Goal: Book appointment/travel/reservation

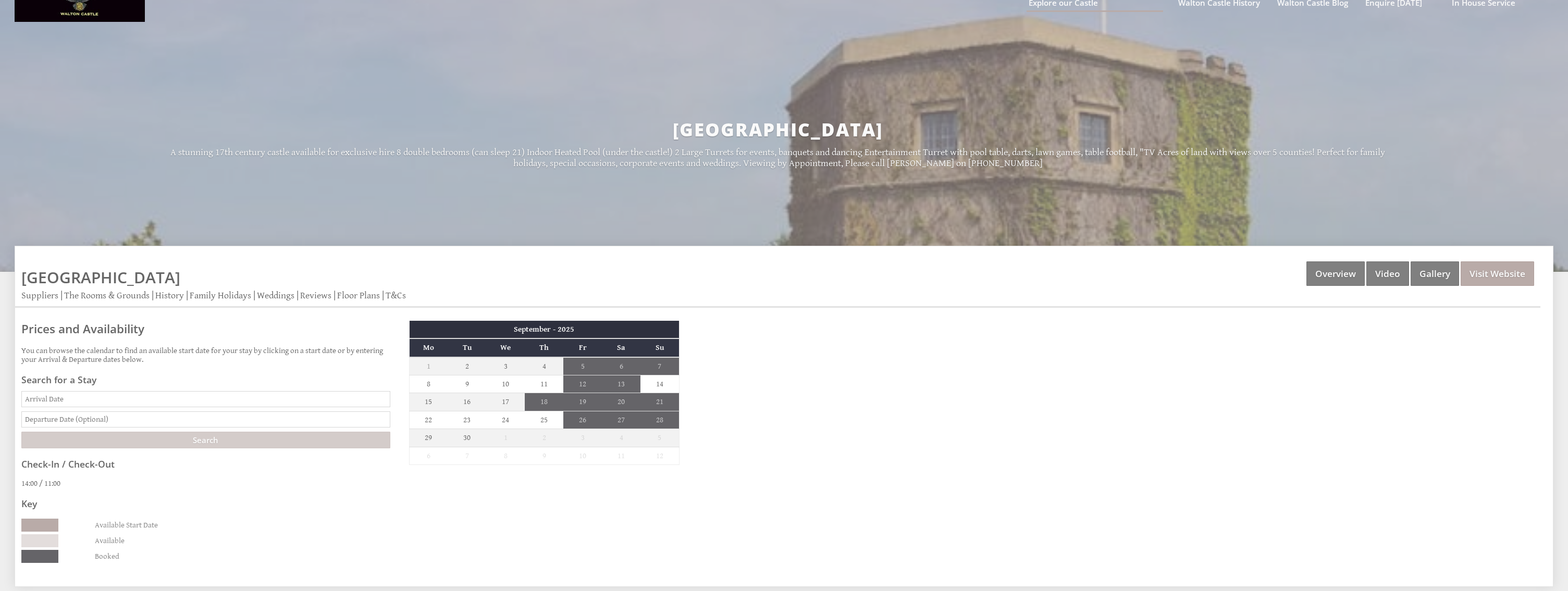
scroll to position [104, 0]
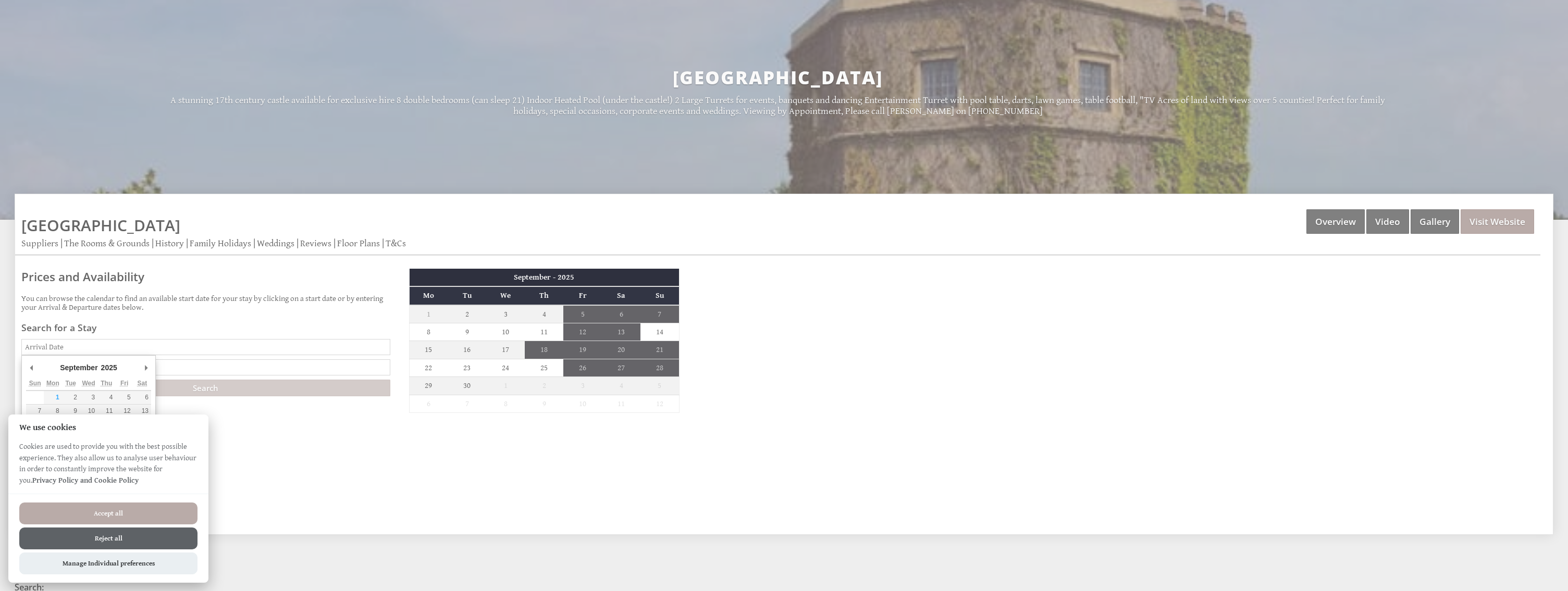
click at [63, 347] on input "Date" at bounding box center [206, 347] width 369 height 16
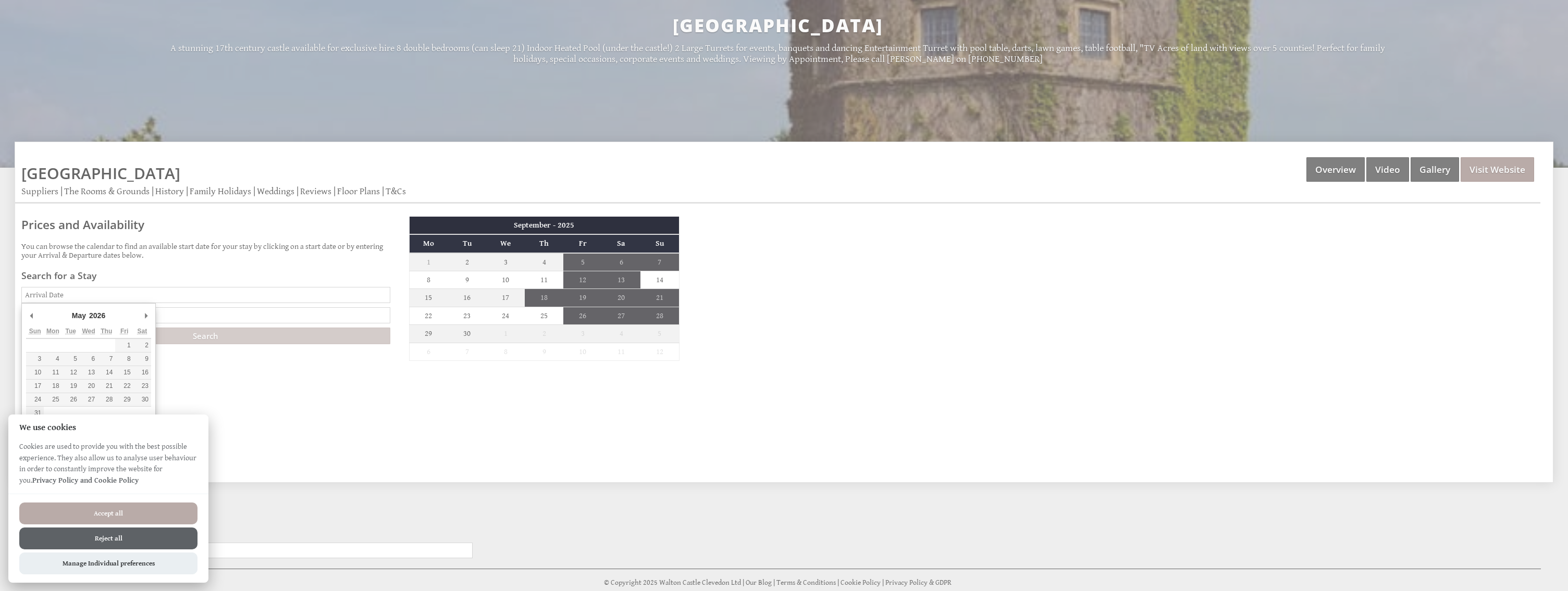
scroll to position [208, 0]
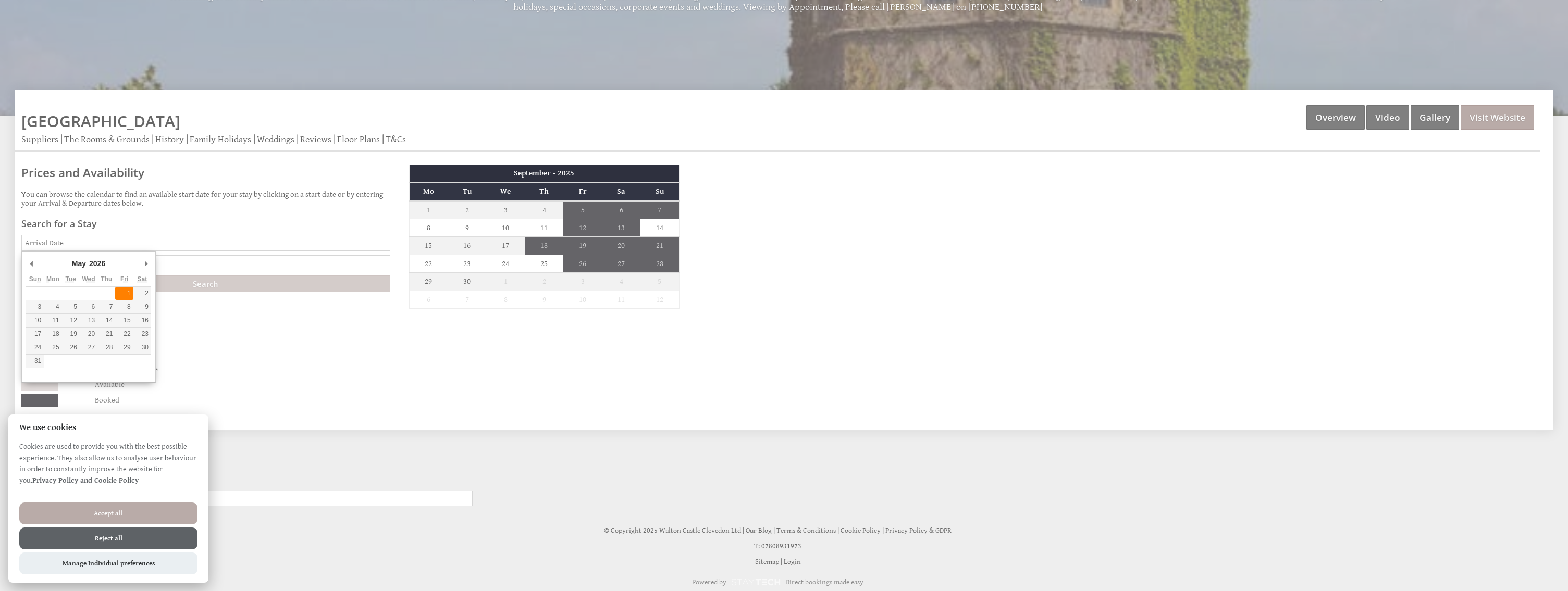
type input "[DATE]"
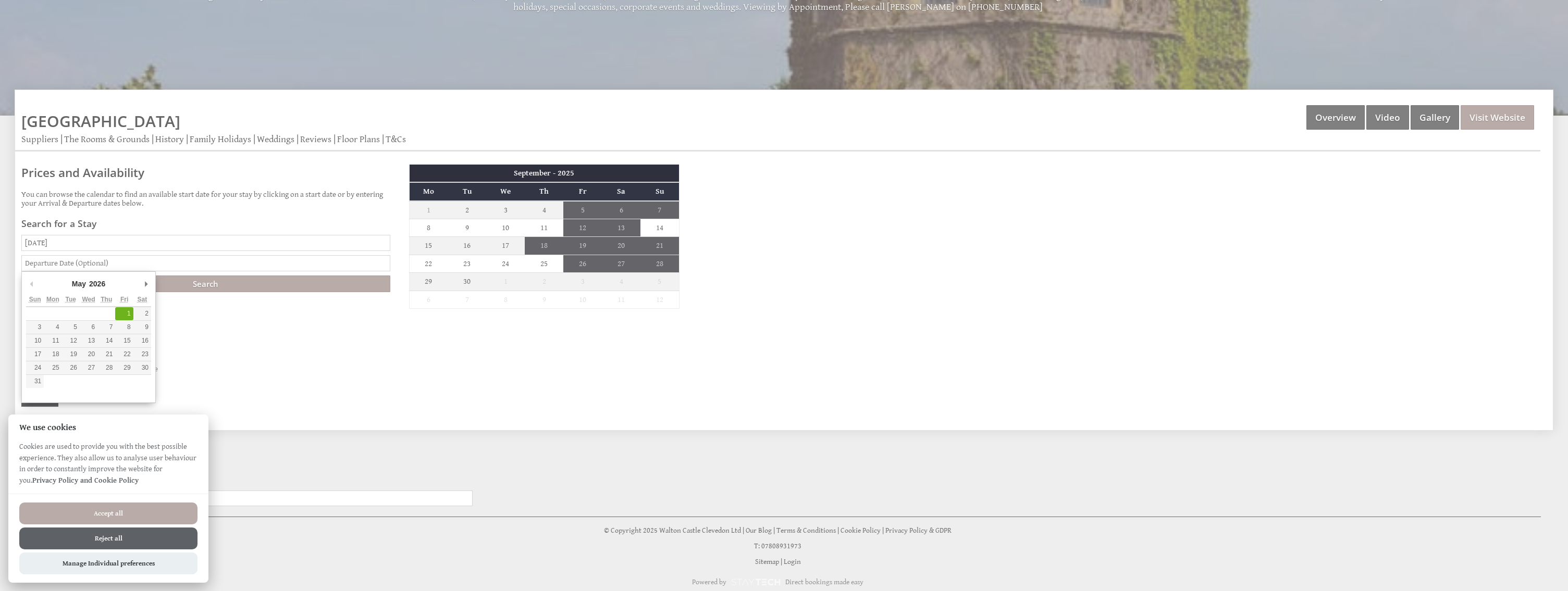
click at [125, 262] on input "text" at bounding box center [206, 263] width 369 height 16
type input "[DATE]"
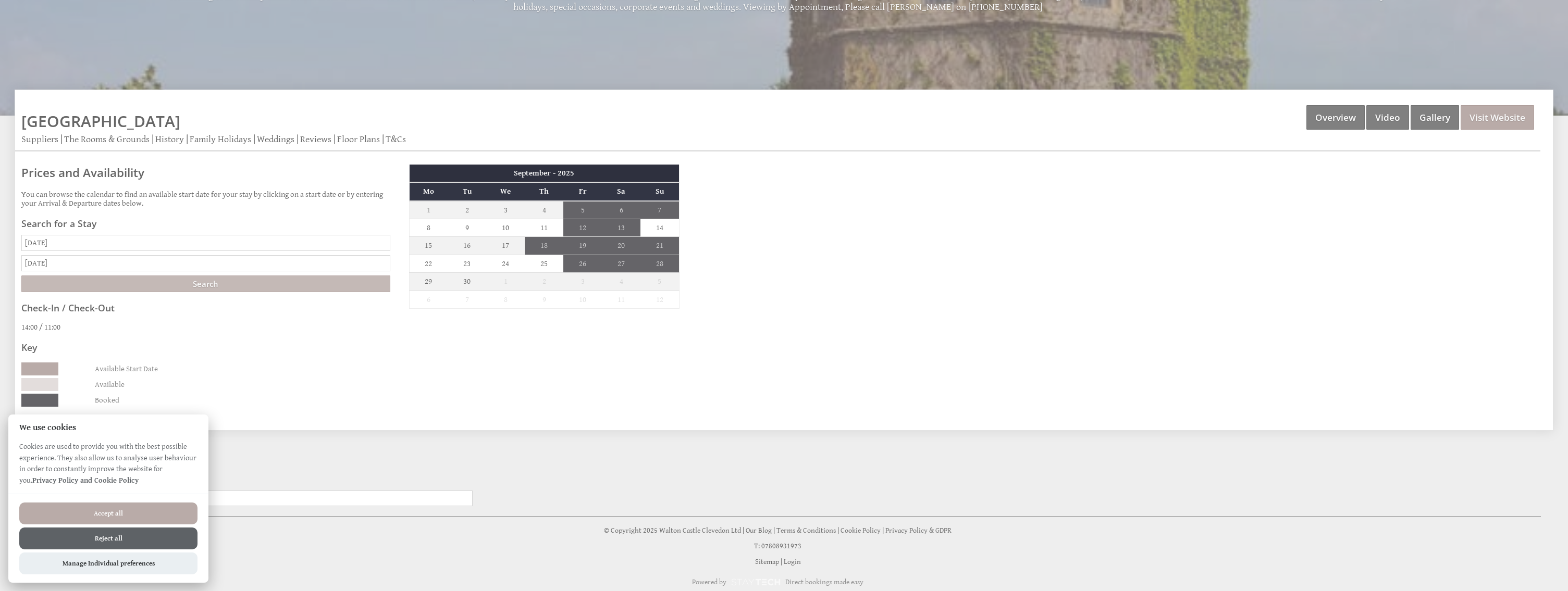
scroll to position [226, 0]
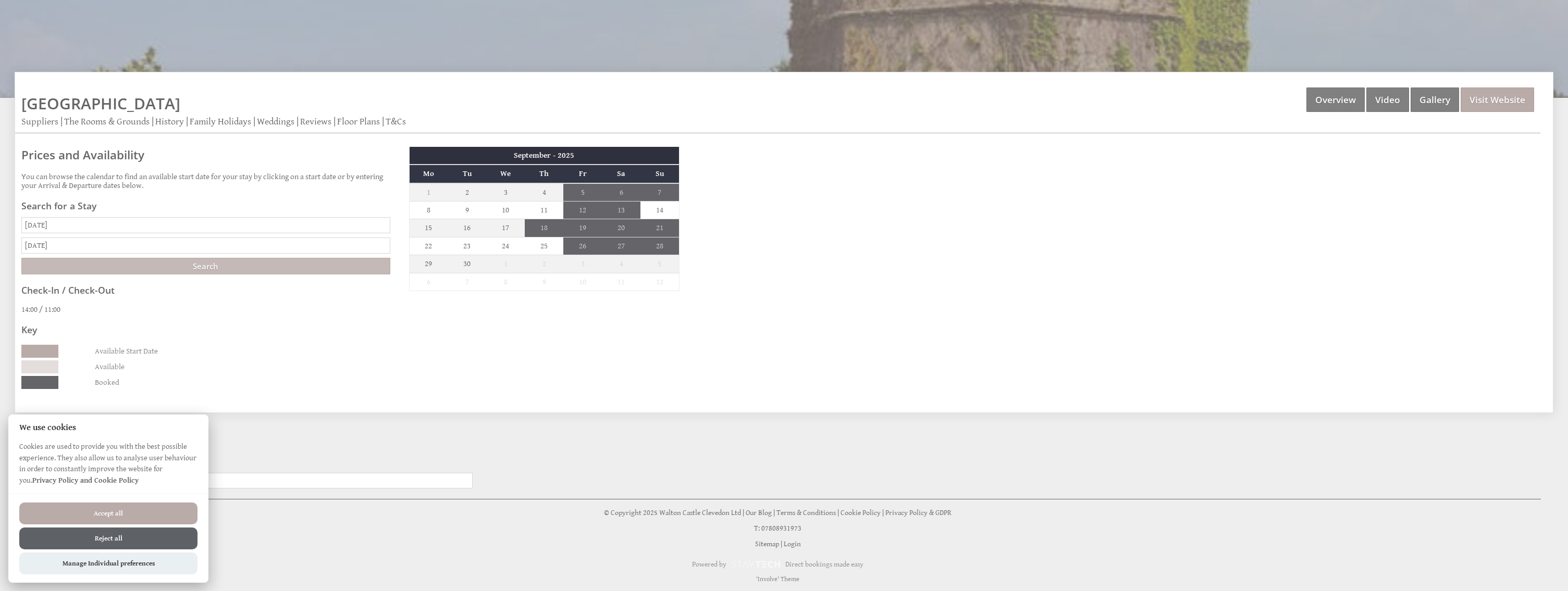
click at [153, 266] on input "Search" at bounding box center [206, 266] width 369 height 17
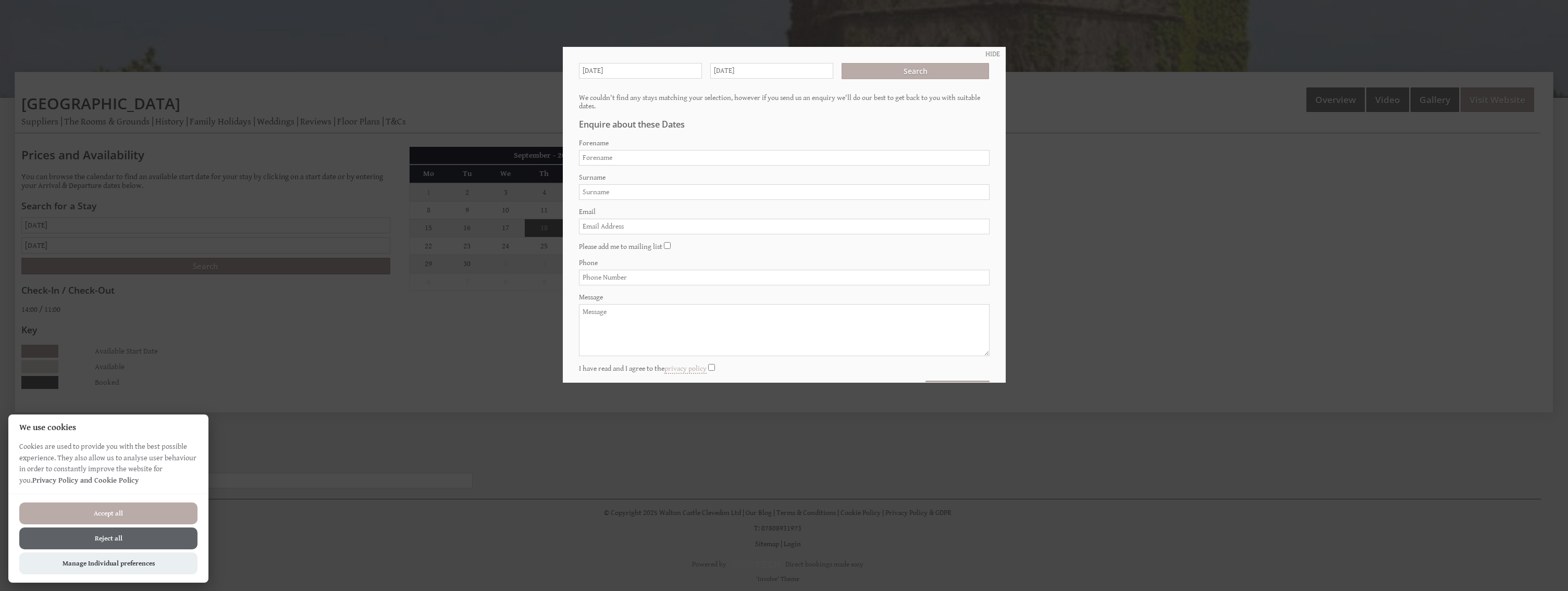
click at [1220, 134] on div at bounding box center [784, 296] width 1568 height 591
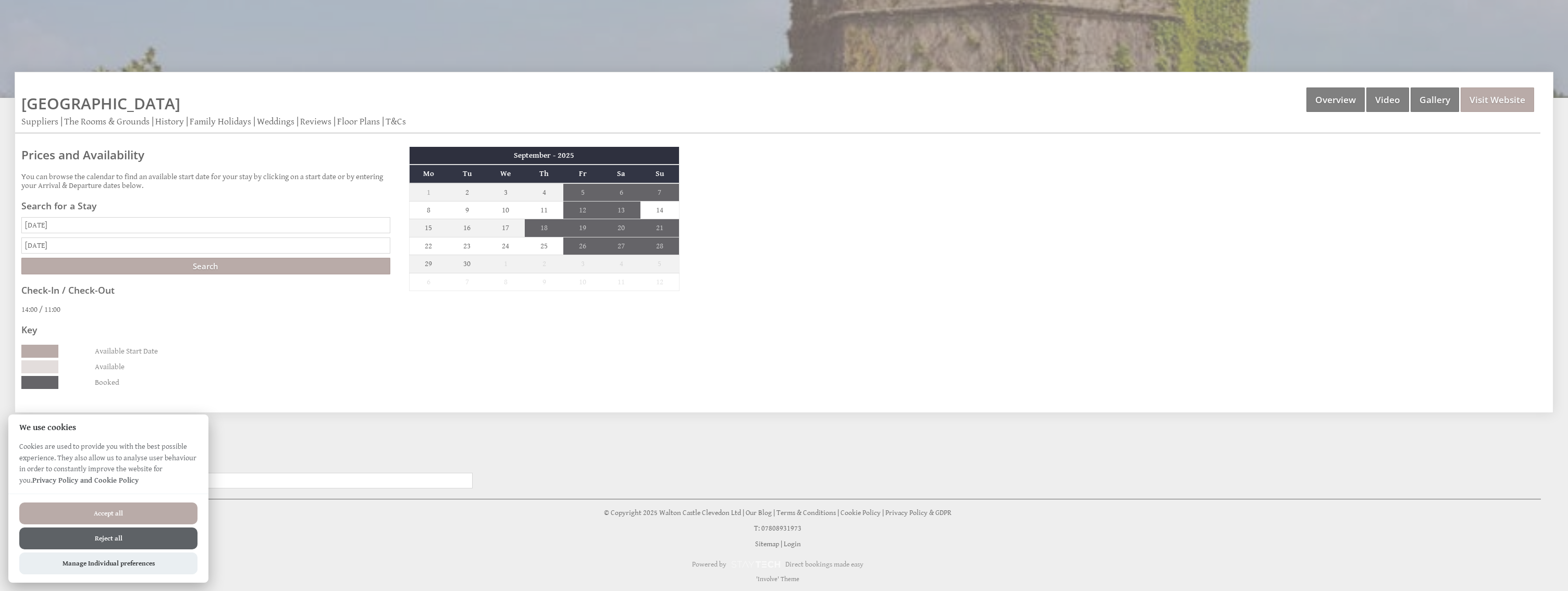
click at [113, 515] on button "Accept all" at bounding box center [109, 513] width 178 height 22
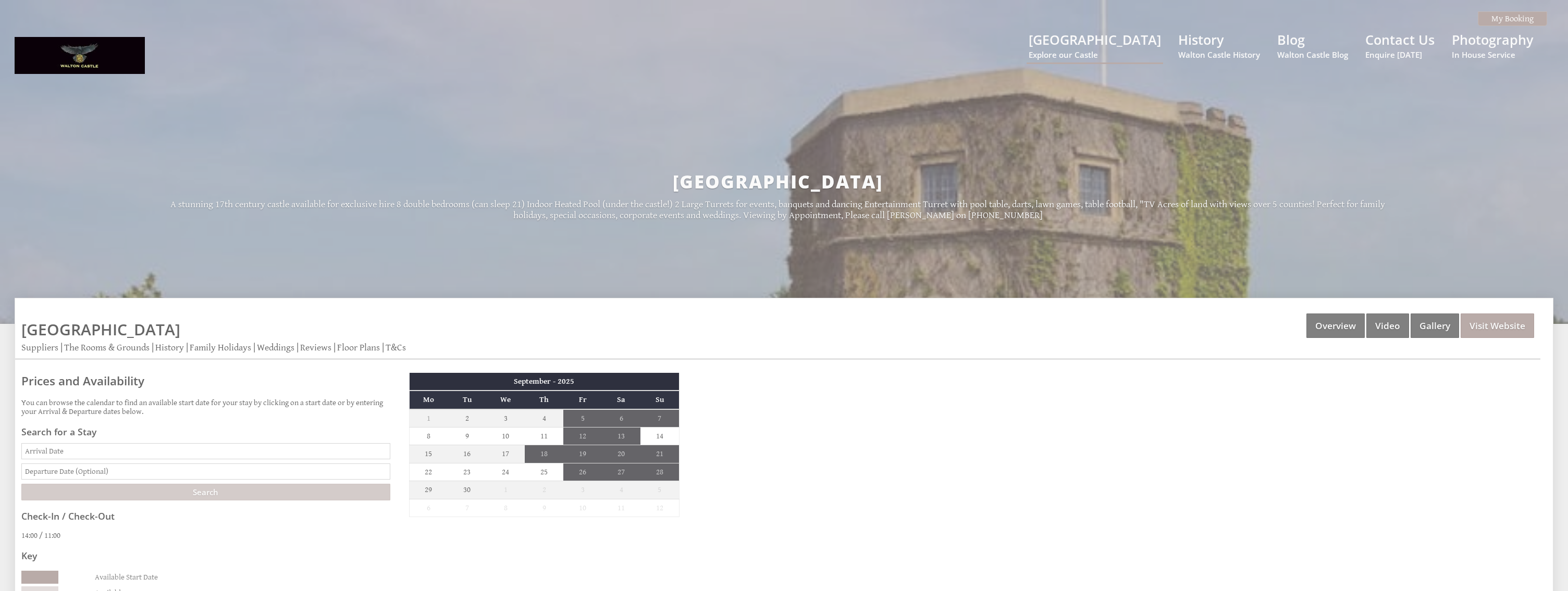
scroll to position [226, 0]
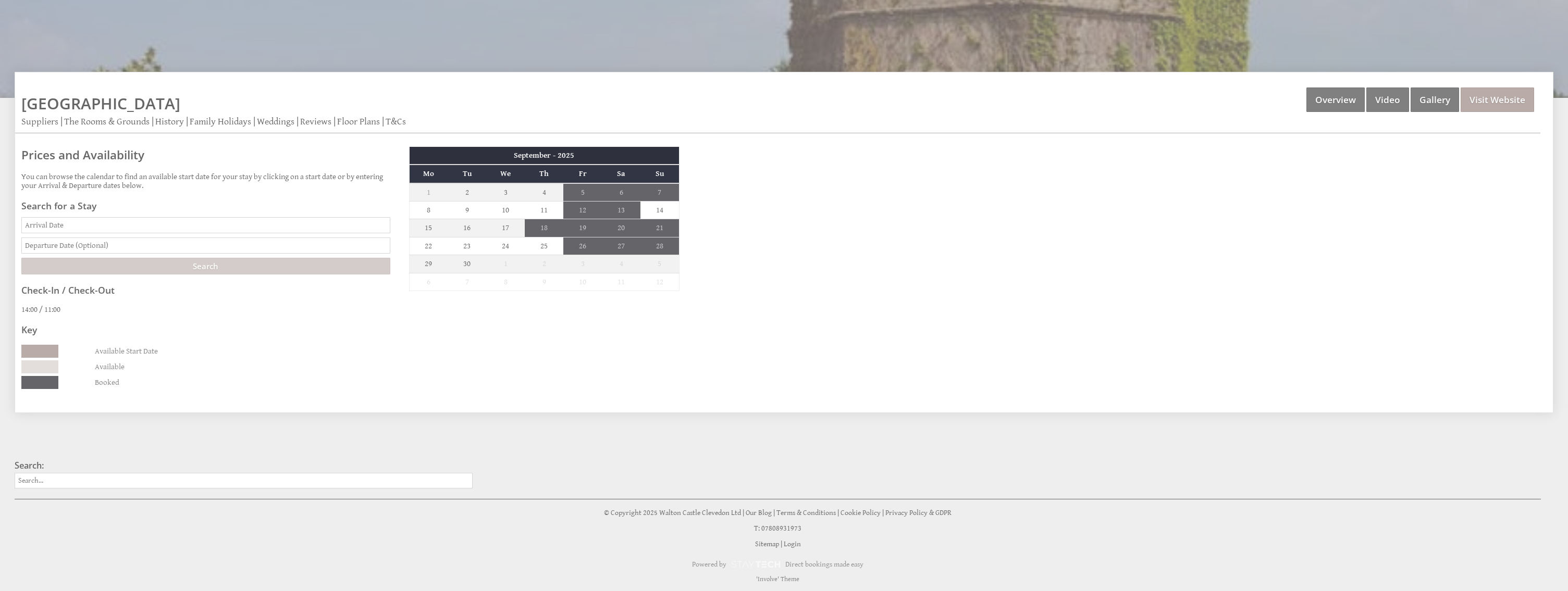
click at [589, 157] on th "September - 2025" at bounding box center [544, 156] width 270 height 18
click at [646, 153] on th "September - 2025" at bounding box center [544, 156] width 270 height 18
click at [283, 121] on link "Weddings" at bounding box center [276, 122] width 38 height 12
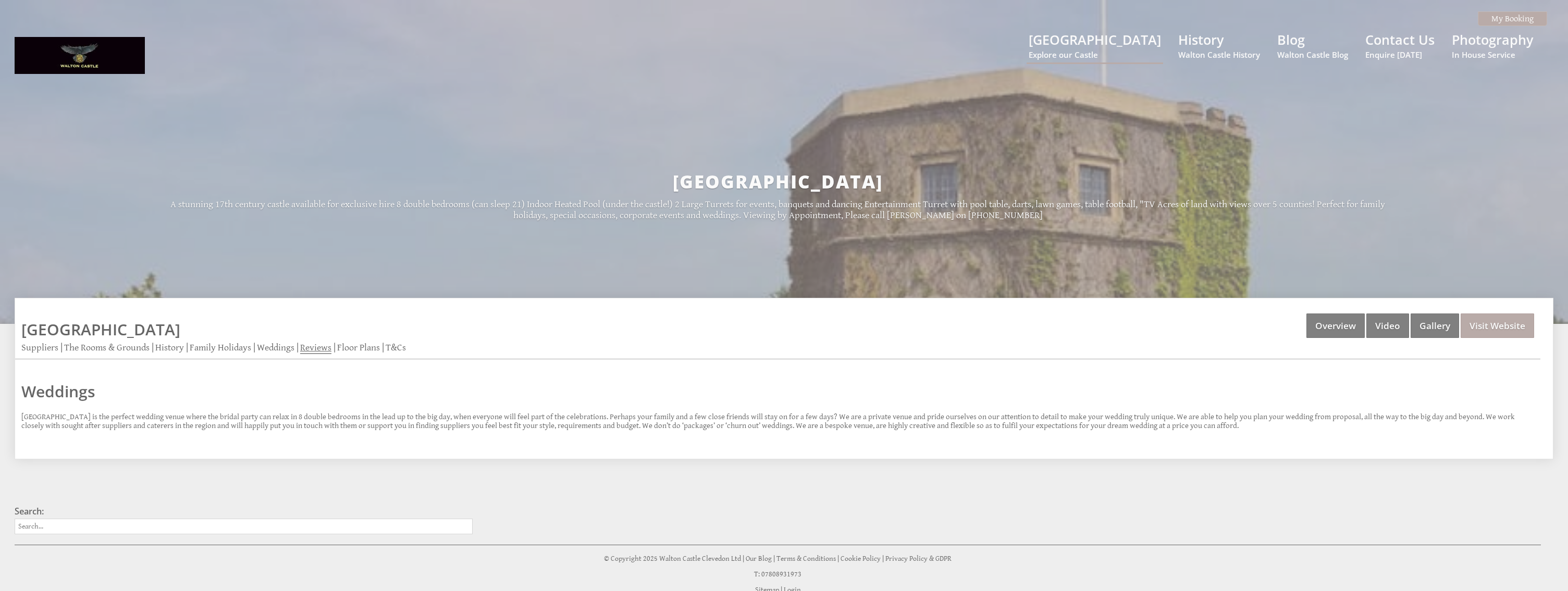
scroll to position [46, 0]
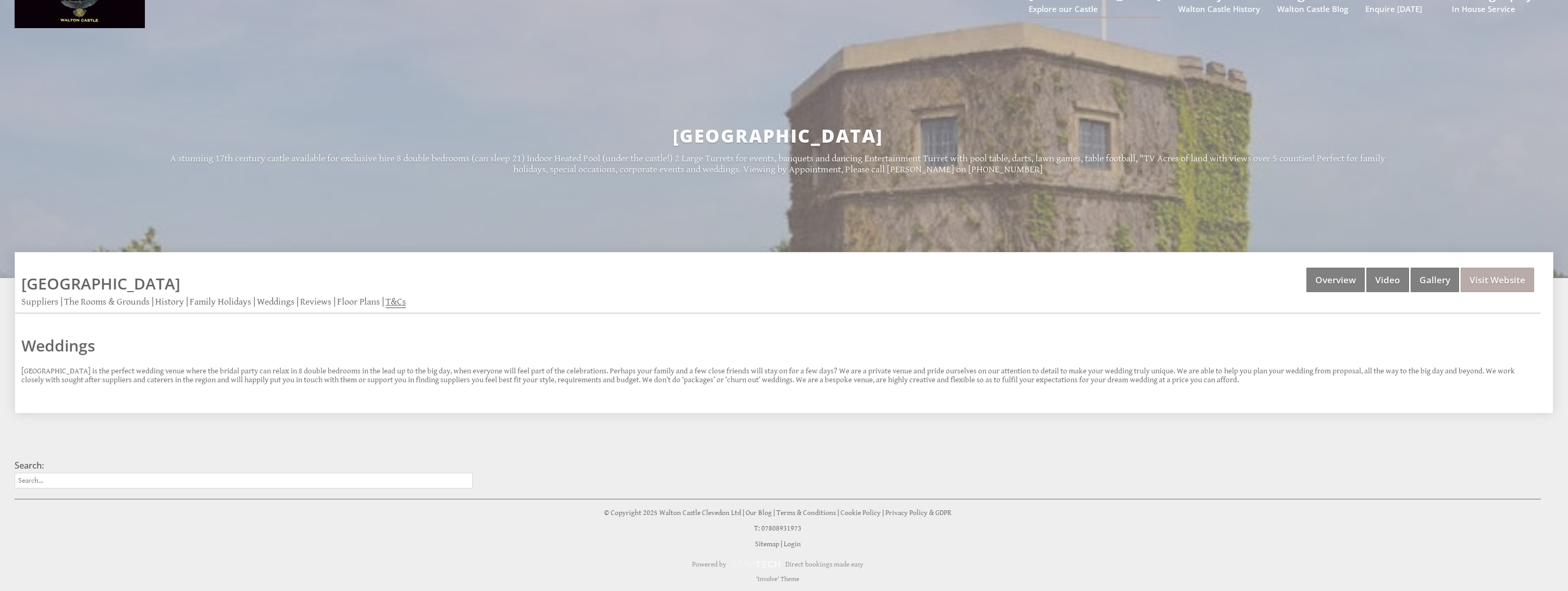
click at [397, 301] on link "T&Cs" at bounding box center [395, 302] width 20 height 12
